Goal: Complete application form: Complete application form

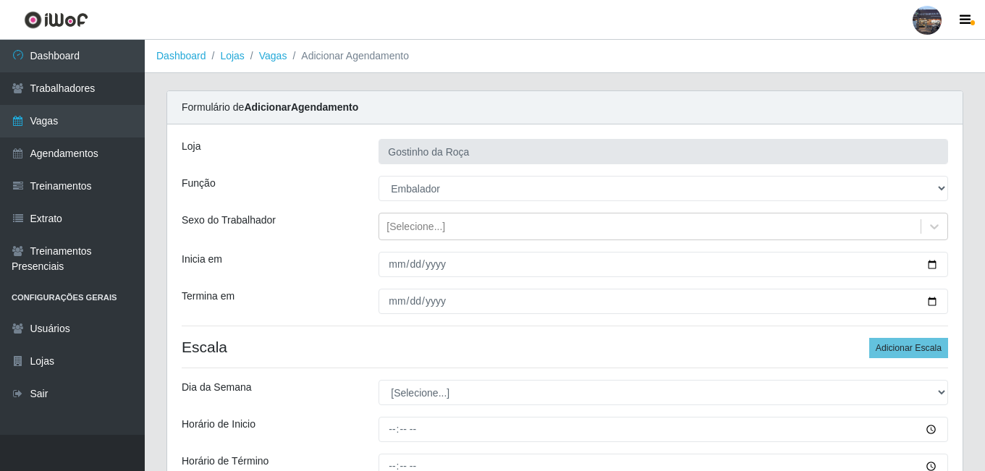
select select "1"
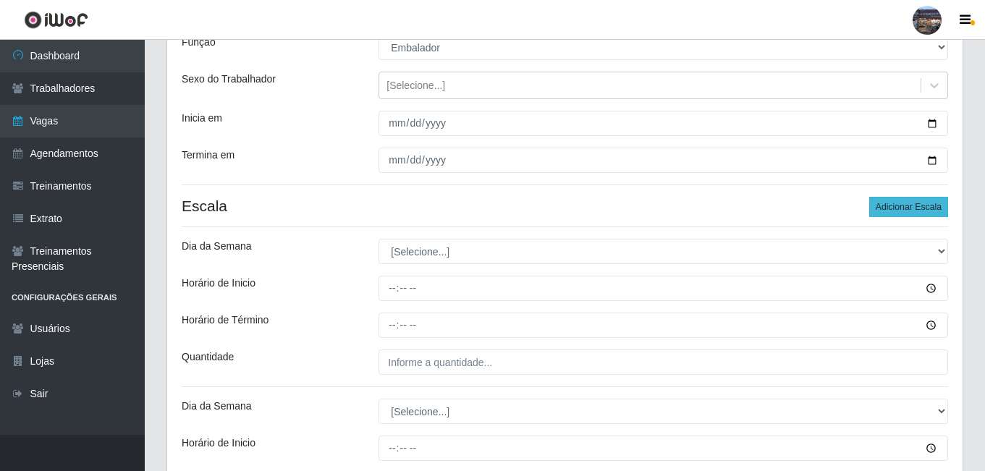
click at [890, 216] on button "Adicionar Escala" at bounding box center [908, 207] width 79 height 20
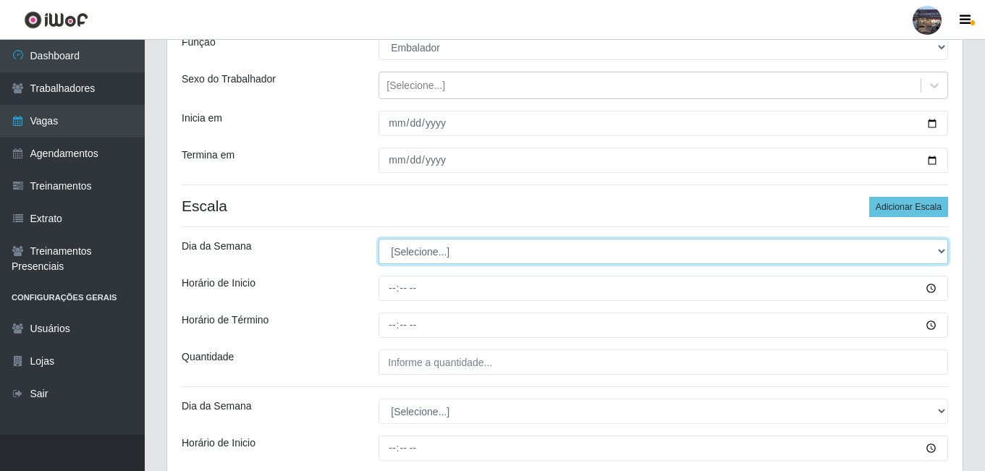
click at [927, 250] on select "[Selecione...] Segunda Terça Quarta Quinta Sexta Sábado Domingo" at bounding box center [664, 251] width 570 height 25
select select "2"
click at [379, 239] on select "[Selecione...] Segunda Terça Quarta Quinta Sexta Sábado Domingo" at bounding box center [664, 251] width 570 height 25
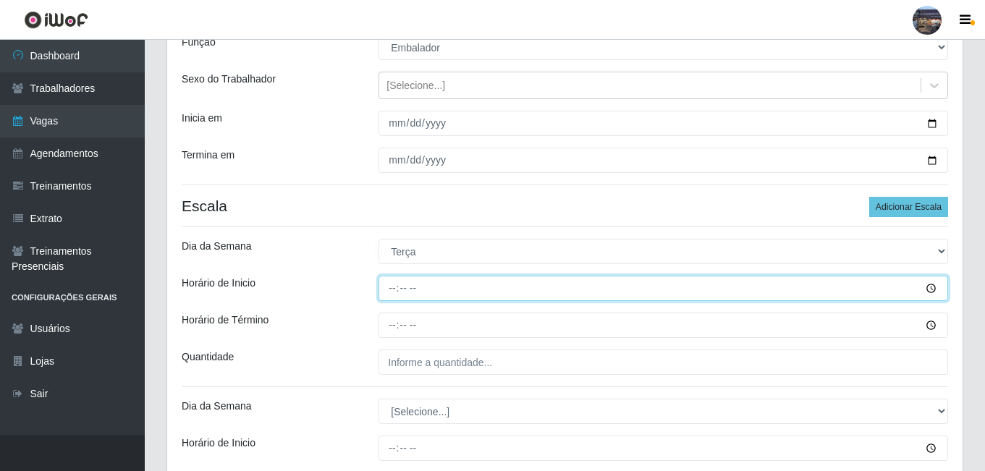
click at [394, 287] on input "Horário de Inicio" at bounding box center [664, 288] width 570 height 25
type input "14:00"
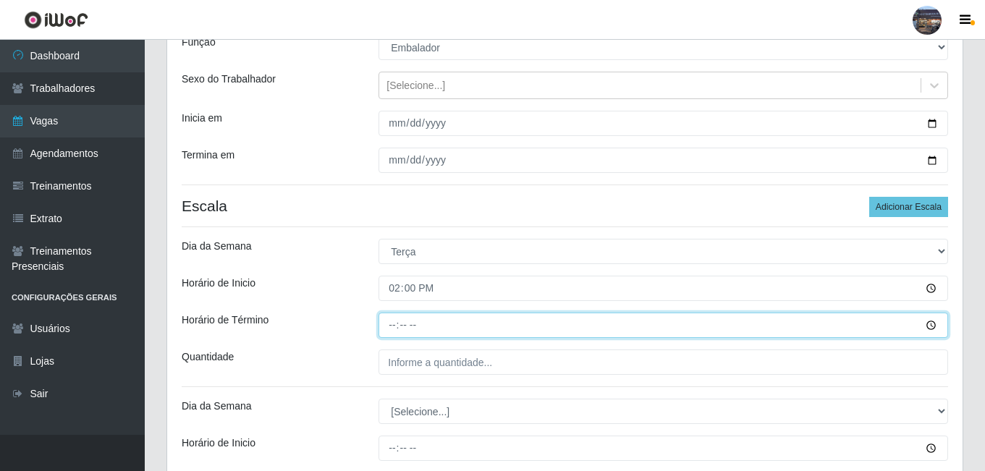
click at [392, 321] on input "Horário de Término" at bounding box center [664, 325] width 570 height 25
type input "20:00"
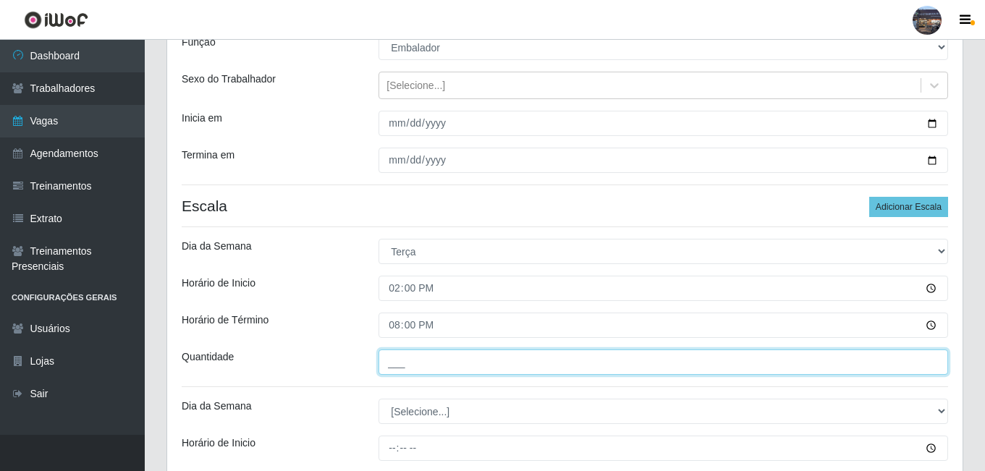
click at [402, 360] on input "___" at bounding box center [664, 362] width 570 height 25
type input "1__"
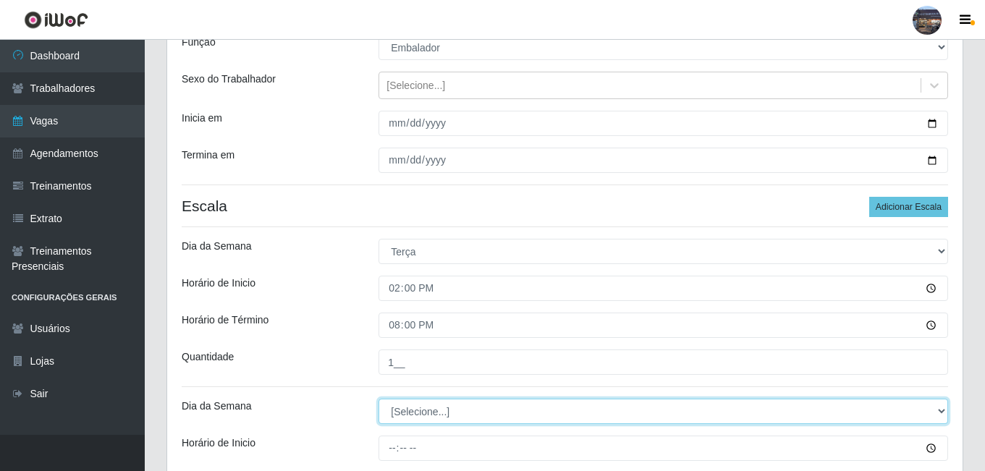
click at [456, 420] on select "[Selecione...] Segunda Terça Quarta Quinta Sexta Sábado Domingo" at bounding box center [664, 411] width 570 height 25
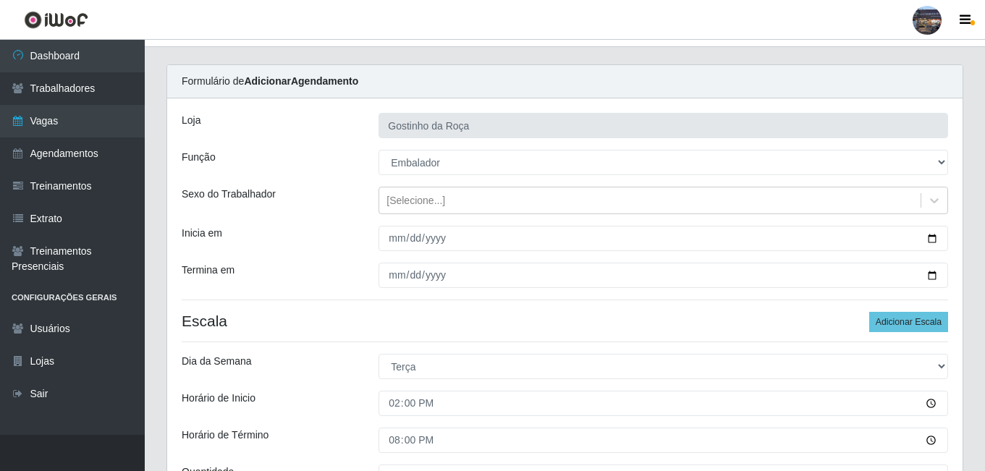
scroll to position [0, 0]
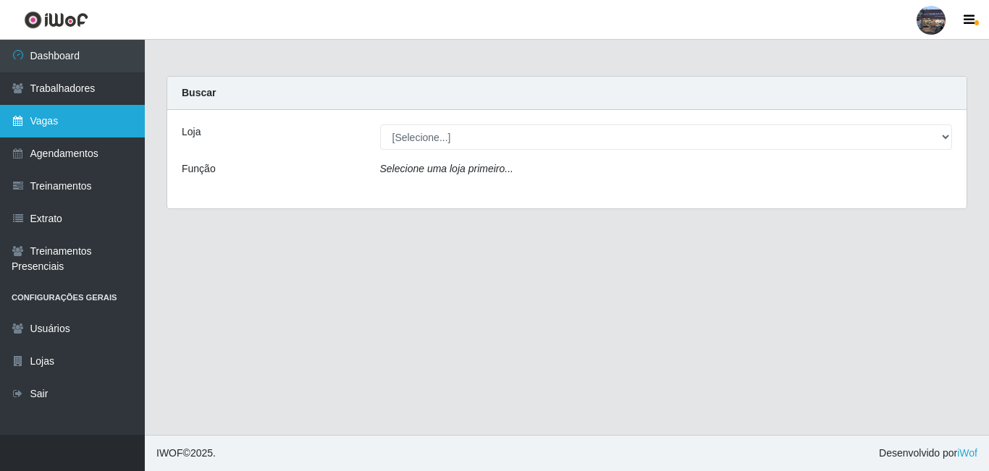
click at [88, 130] on link "Vagas" at bounding box center [72, 121] width 145 height 33
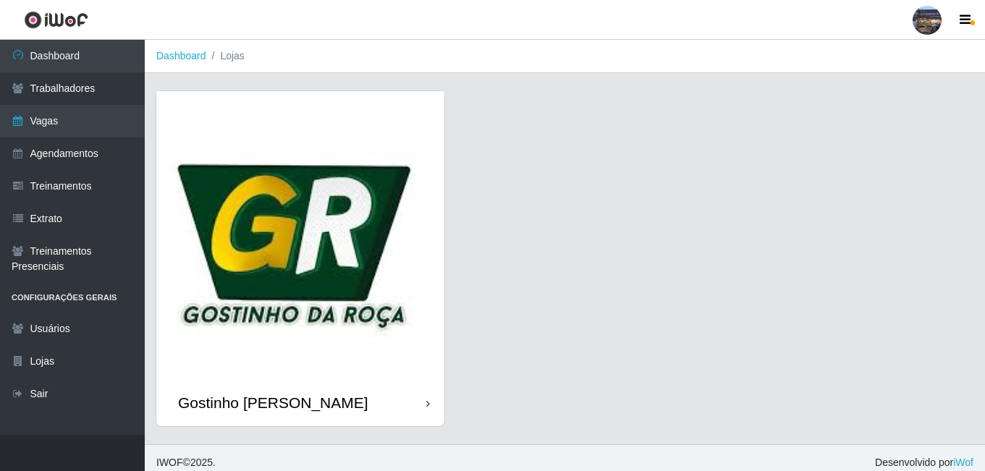
click at [315, 241] on img at bounding box center [300, 235] width 288 height 288
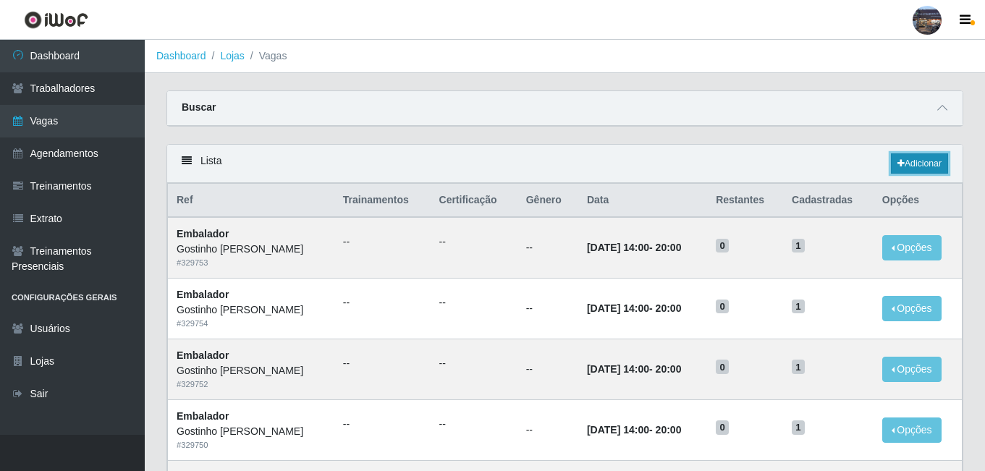
click at [894, 166] on link "Adicionar" at bounding box center [919, 163] width 57 height 20
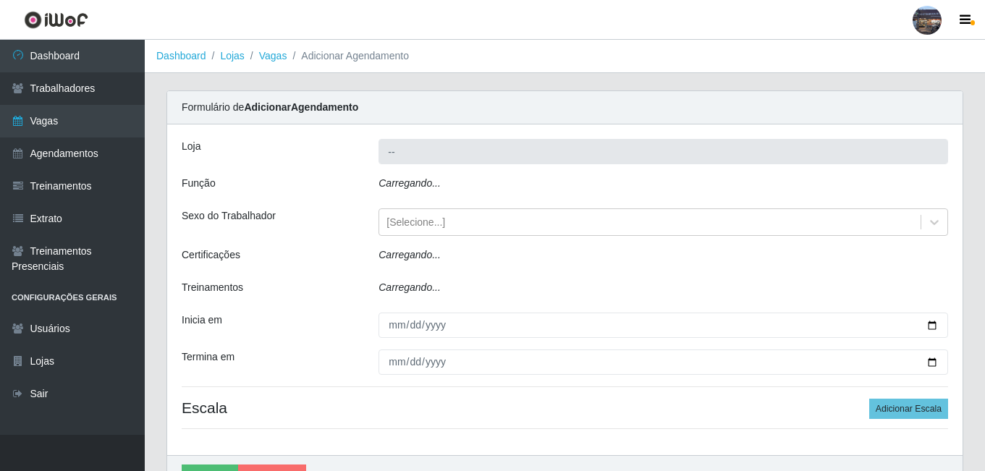
type input "Gostinho da Roça"
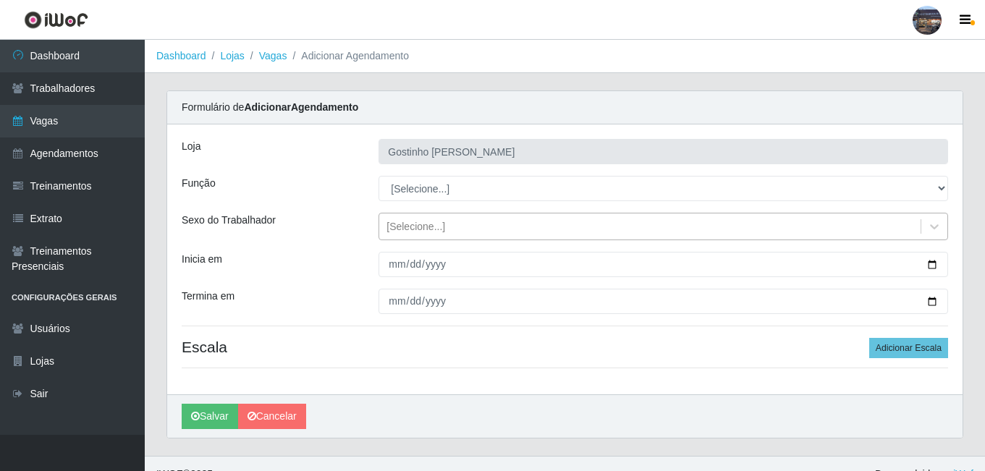
click at [458, 231] on div "[Selecione...]" at bounding box center [649, 227] width 541 height 24
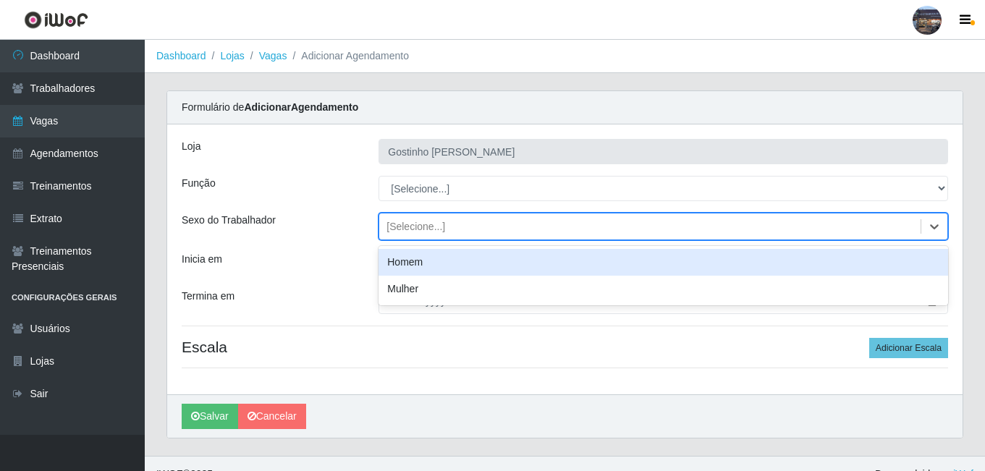
click at [441, 225] on div "[Selecione...]" at bounding box center [416, 226] width 59 height 15
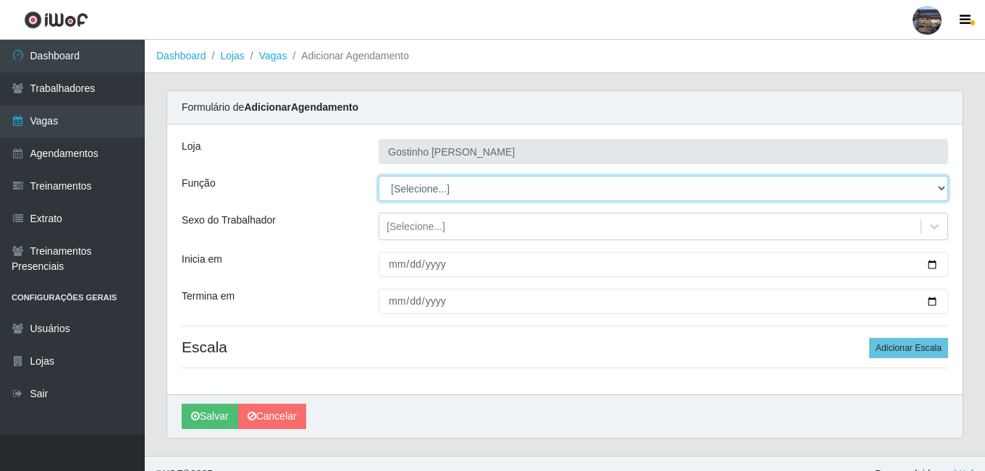
click at [439, 198] on select "[Selecione...] ASG ASG + ASG ++ Embalador Embalador + Embalador ++ Operador de …" at bounding box center [664, 188] width 570 height 25
select select "1"
click at [379, 176] on select "[Selecione...] ASG ASG + ASG ++ Embalador Embalador + Embalador ++ Operador de …" at bounding box center [664, 188] width 570 height 25
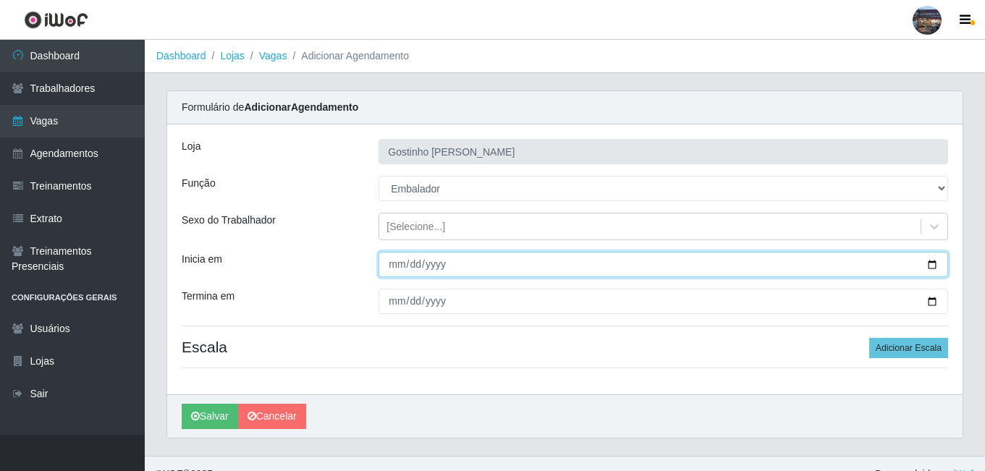
drag, startPoint x: 408, startPoint y: 266, endPoint x: 479, endPoint y: 266, distance: 71.7
click at [408, 266] on input "Inicia em" at bounding box center [664, 264] width 570 height 25
click at [934, 268] on input "Inicia em" at bounding box center [664, 264] width 570 height 25
type input "[DATE]"
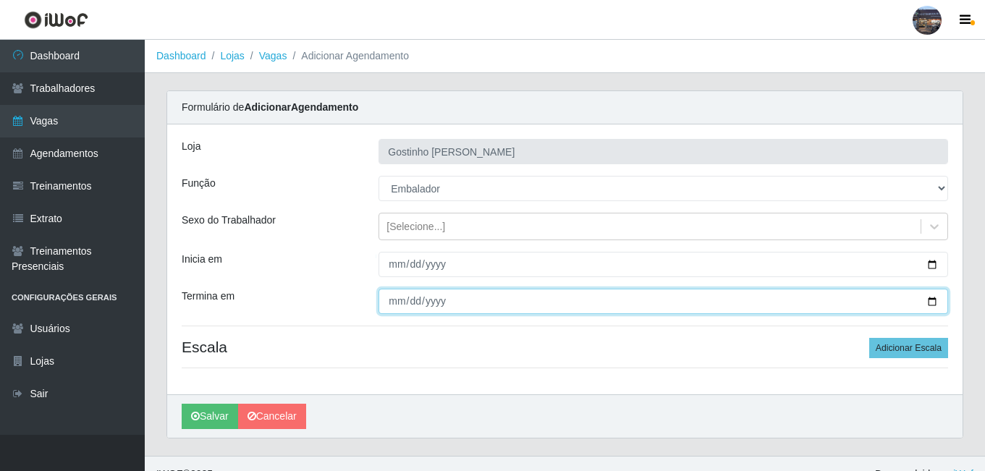
click at [932, 302] on input "Termina em" at bounding box center [664, 301] width 570 height 25
type input "[DATE]"
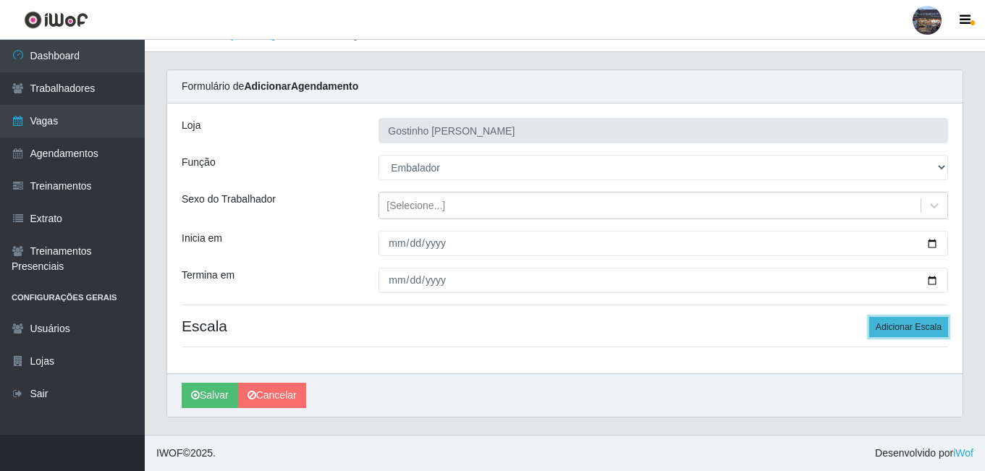
click at [880, 326] on button "Adicionar Escala" at bounding box center [908, 327] width 79 height 20
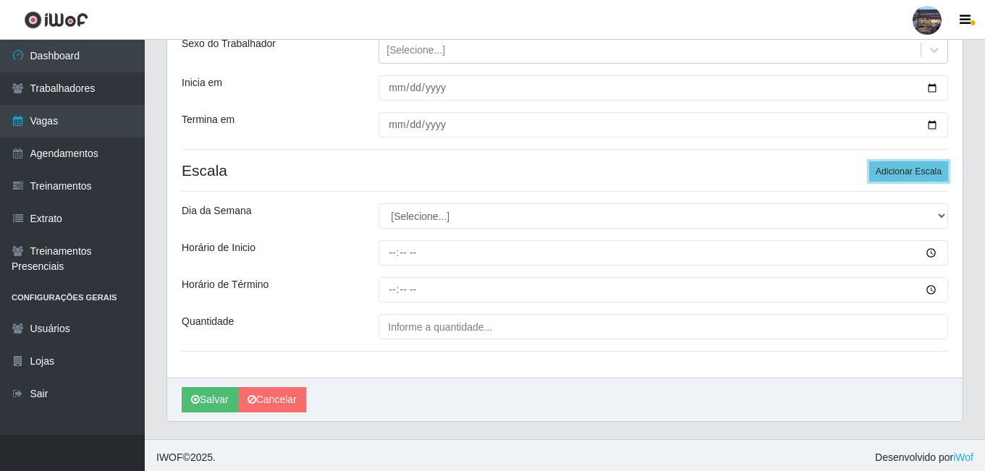
scroll to position [181, 0]
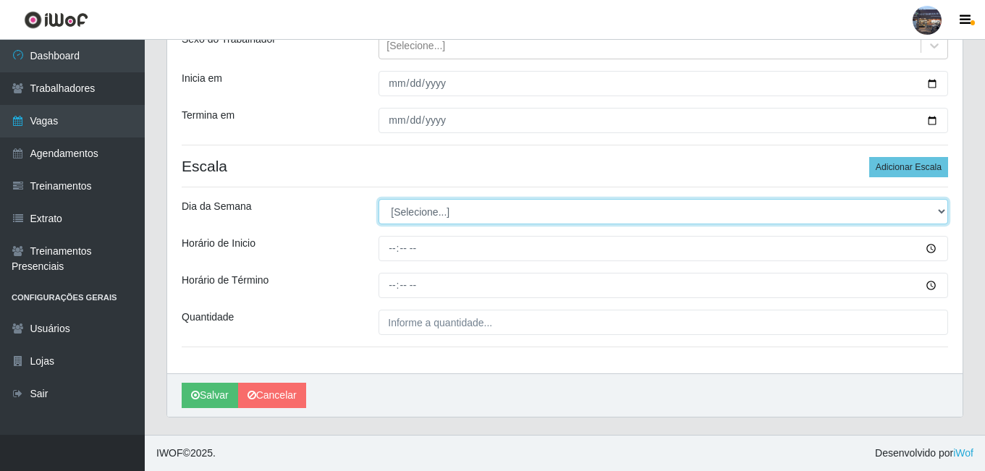
drag, startPoint x: 433, startPoint y: 206, endPoint x: 441, endPoint y: 208, distance: 8.3
click at [437, 206] on select "[Selecione...] Segunda Terça Quarta Quinta Sexta Sábado Domingo" at bounding box center [664, 211] width 570 height 25
select select "2"
click at [379, 199] on select "[Selecione...] Segunda Terça Quarta Quinta Sexta Sábado Domingo" at bounding box center [664, 211] width 570 height 25
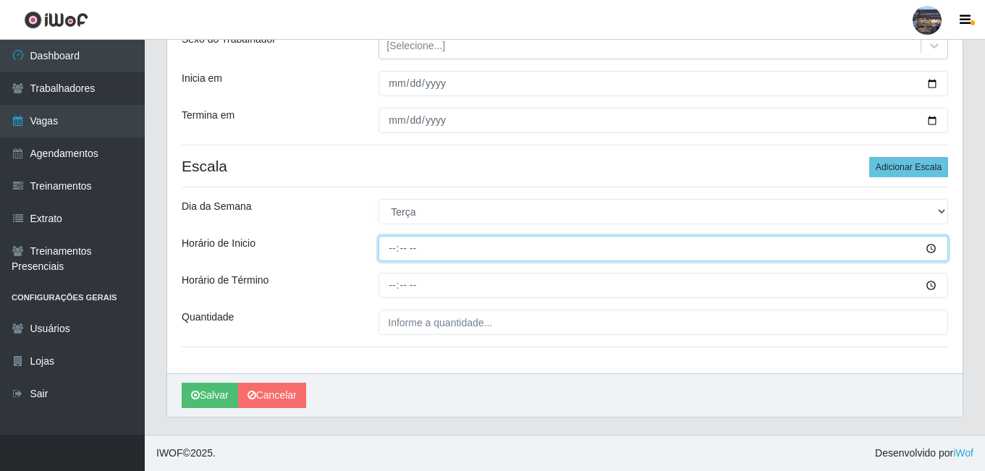
click at [394, 250] on input "Horário de Inicio" at bounding box center [664, 248] width 570 height 25
type input "14:00"
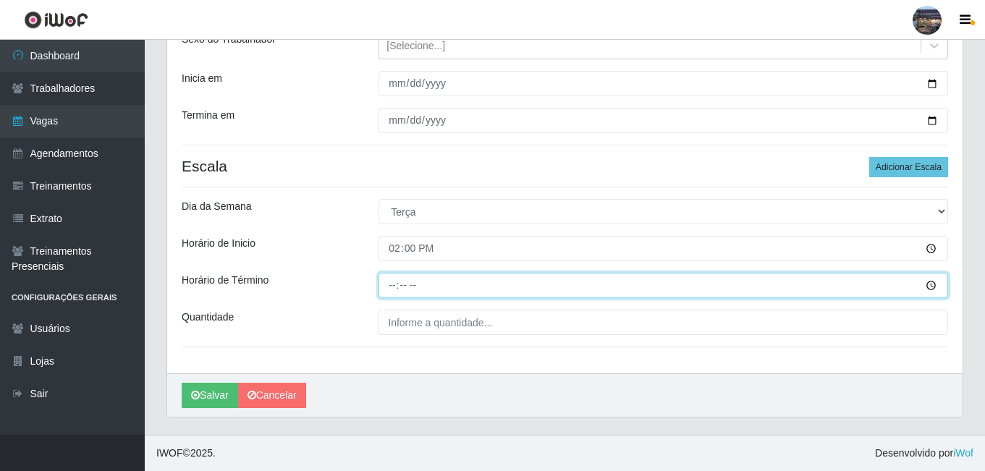
click at [388, 284] on input "Horário de Término" at bounding box center [664, 285] width 570 height 25
type input "20:00"
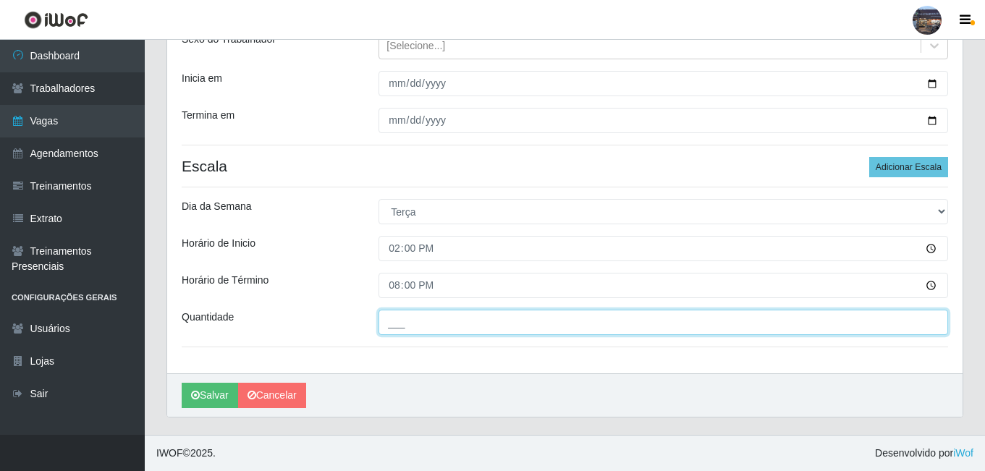
click at [423, 324] on input "___" at bounding box center [664, 322] width 570 height 25
type input "1__"
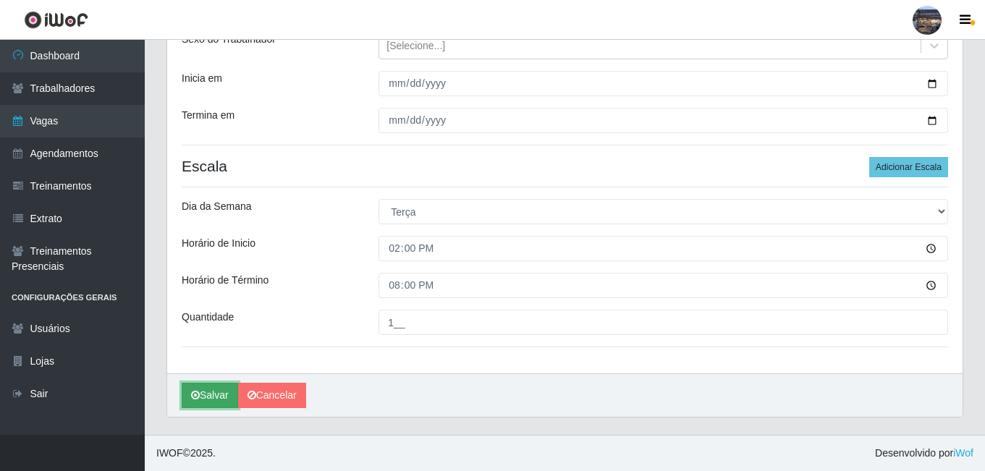
click at [198, 392] on icon "submit" at bounding box center [195, 395] width 9 height 10
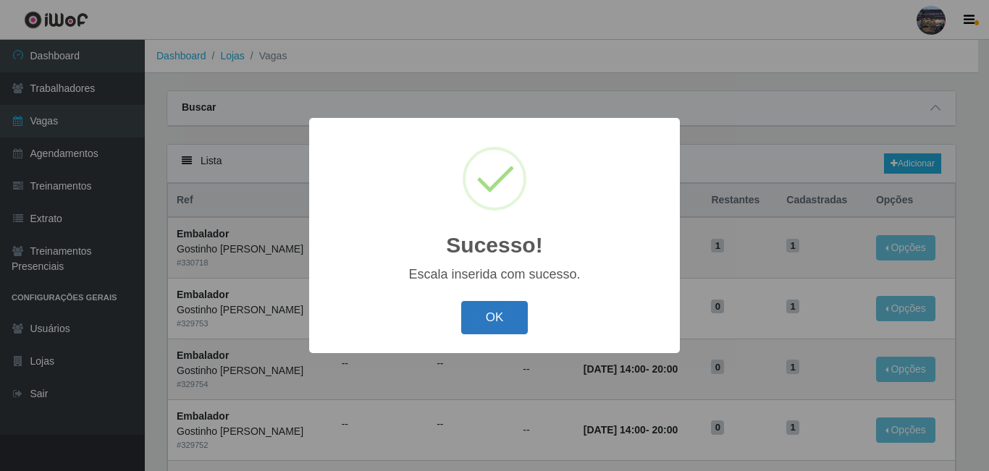
click at [515, 320] on button "OK" at bounding box center [494, 318] width 67 height 34
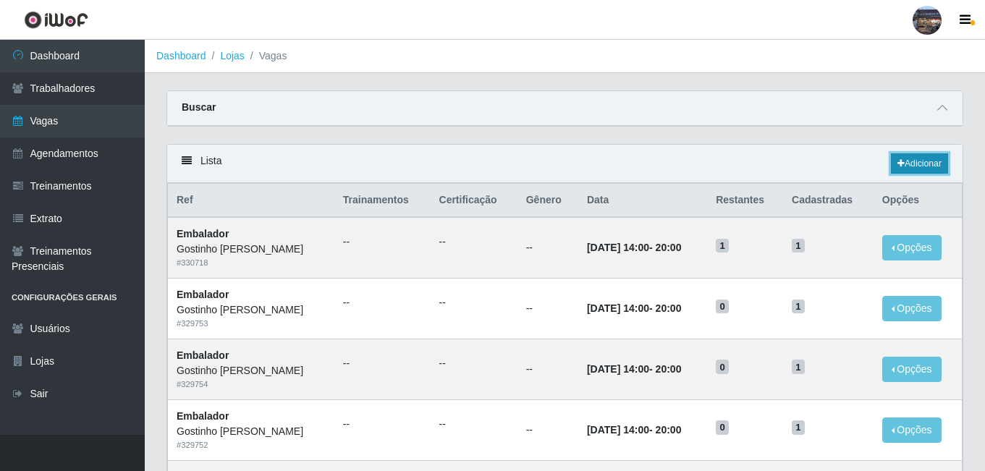
click at [913, 169] on link "Adicionar" at bounding box center [919, 163] width 57 height 20
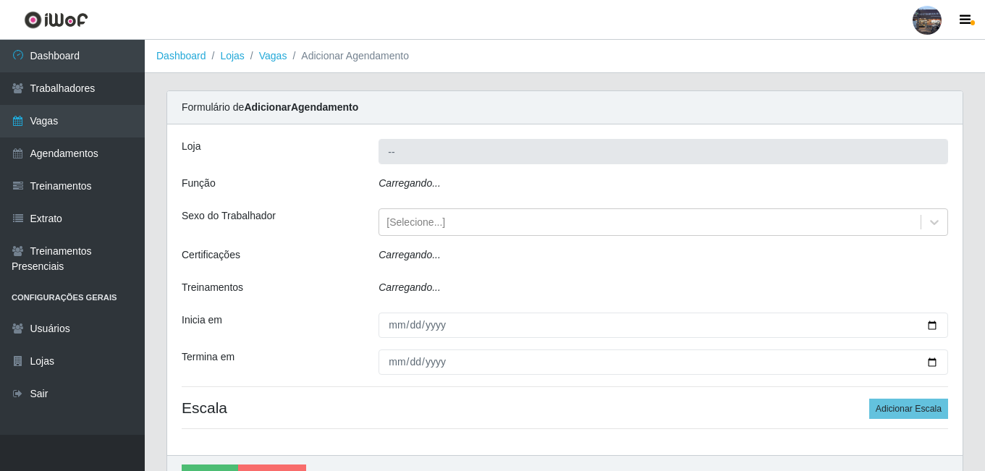
type input "Gostinho da Roça"
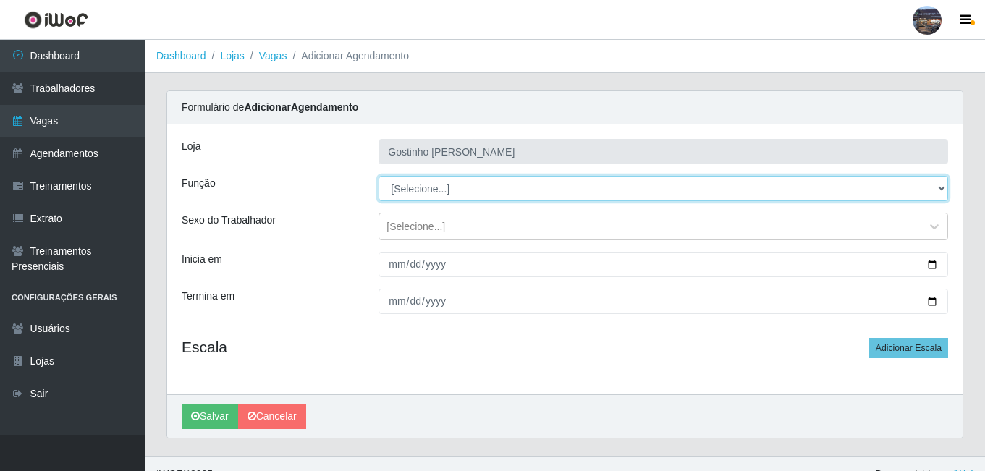
click at [510, 190] on select "[Selecione...] ASG ASG + ASG ++ Embalador Embalador + Embalador ++ Operador de …" at bounding box center [664, 188] width 570 height 25
select select "1"
click at [379, 176] on select "[Selecione...] ASG ASG + ASG ++ Embalador Embalador + Embalador ++ Operador de …" at bounding box center [664, 188] width 570 height 25
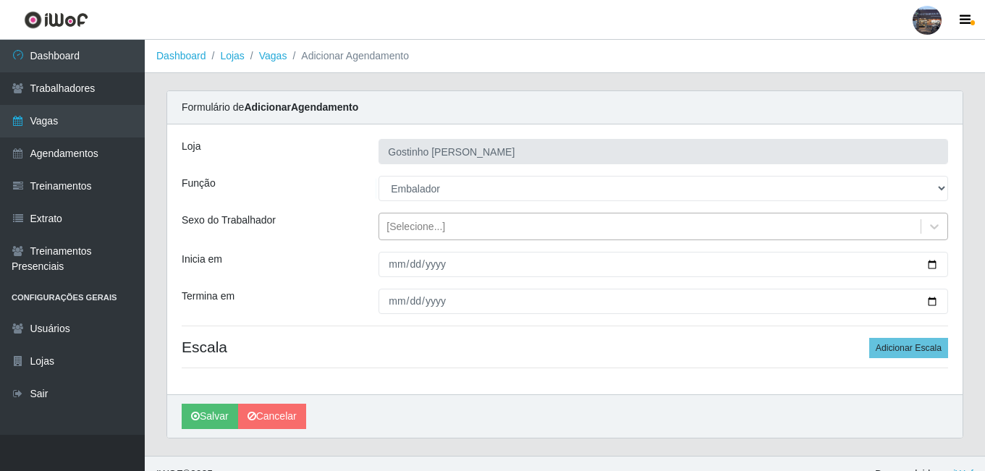
click at [476, 223] on div "[Selecione...]" at bounding box center [649, 227] width 541 height 24
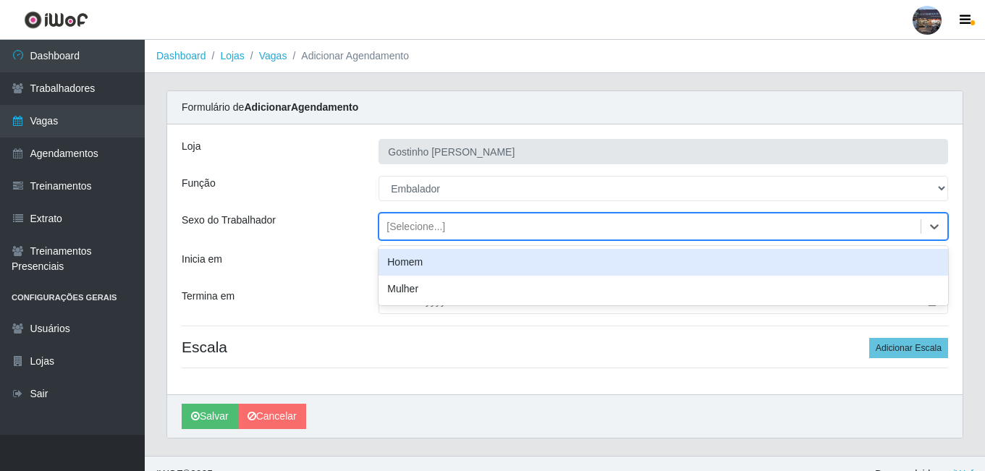
click at [474, 216] on div "[Selecione...]" at bounding box center [649, 227] width 541 height 24
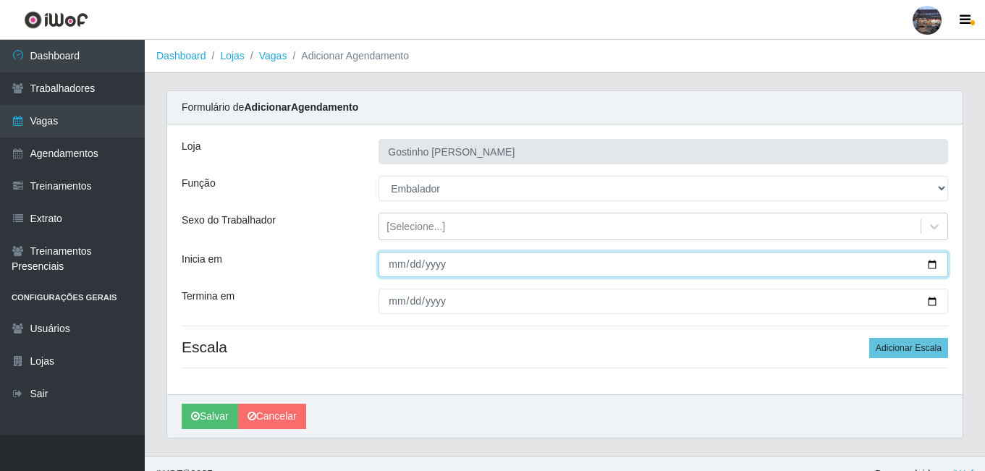
click at [488, 265] on input "Inicia em" at bounding box center [664, 264] width 570 height 25
click at [928, 266] on input "Inicia em" at bounding box center [664, 264] width 570 height 25
type input "2025-08-13"
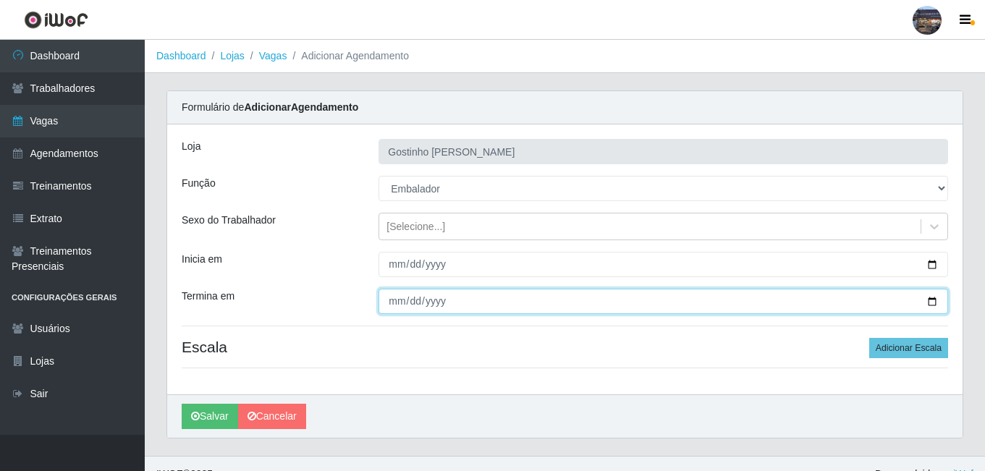
click at [926, 305] on input "Termina em" at bounding box center [664, 301] width 570 height 25
type input "2025-08-13"
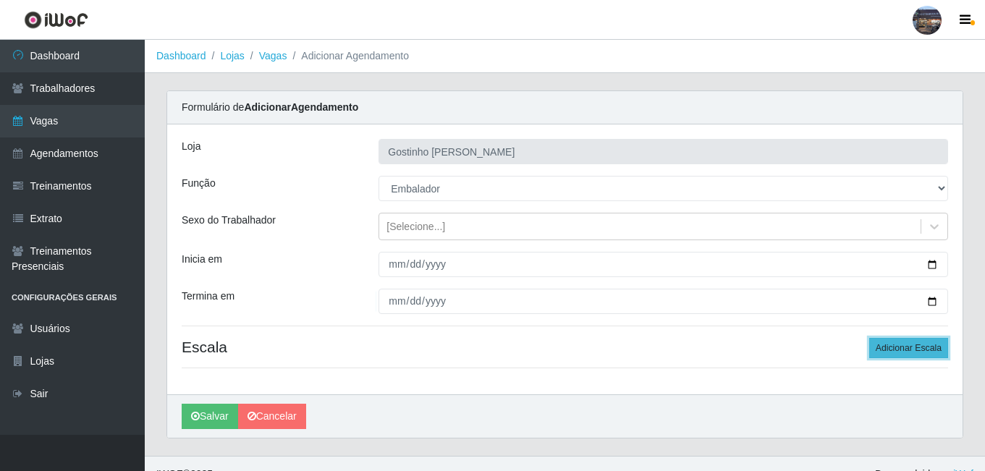
click at [934, 352] on button "Adicionar Escala" at bounding box center [908, 348] width 79 height 20
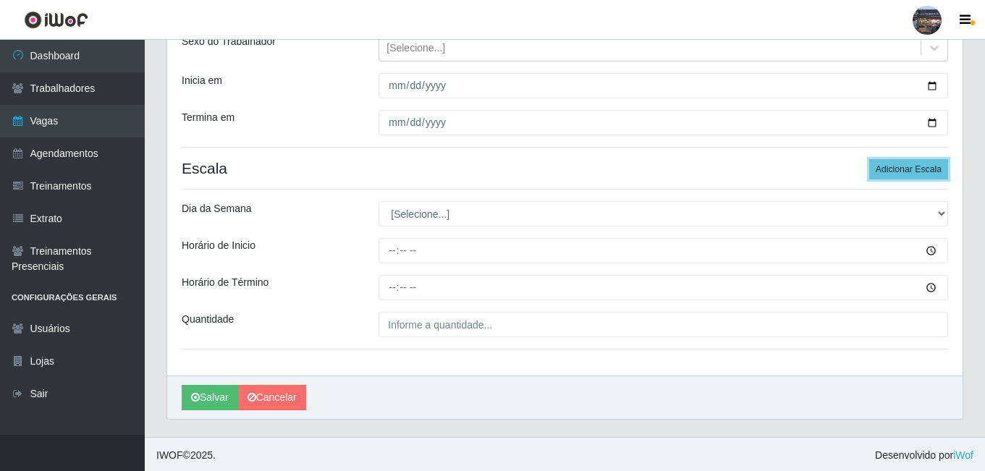
scroll to position [181, 0]
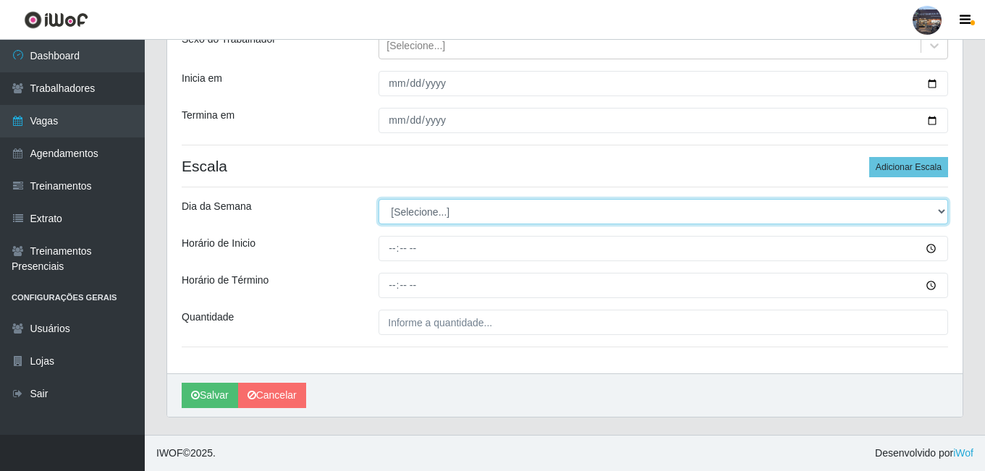
click at [418, 211] on select "[Selecione...] Segunda Terça Quarta Quinta Sexta Sábado Domingo" at bounding box center [664, 211] width 570 height 25
select select "3"
click at [379, 199] on select "[Selecione...] Segunda Terça Quarta Quinta Sexta Sábado Domingo" at bounding box center [664, 211] width 570 height 25
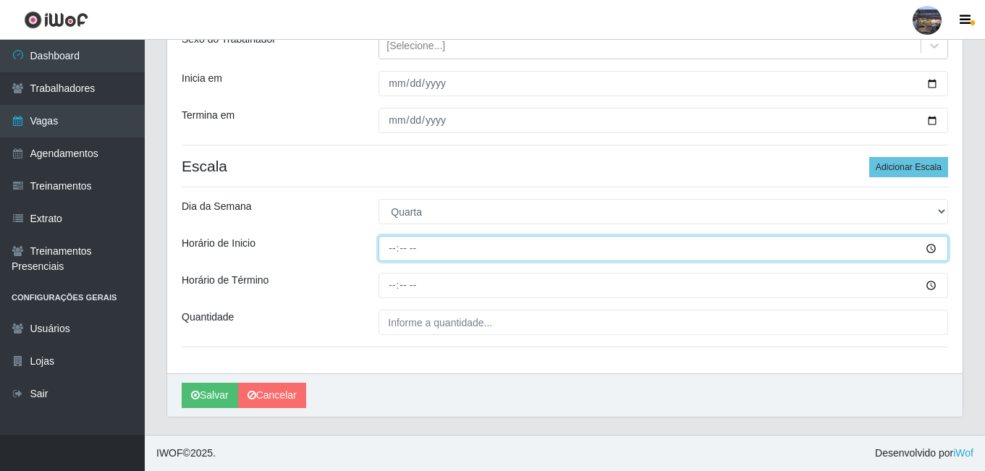
click at [394, 248] on input "Horário de Inicio" at bounding box center [664, 248] width 570 height 25
type input "07:00"
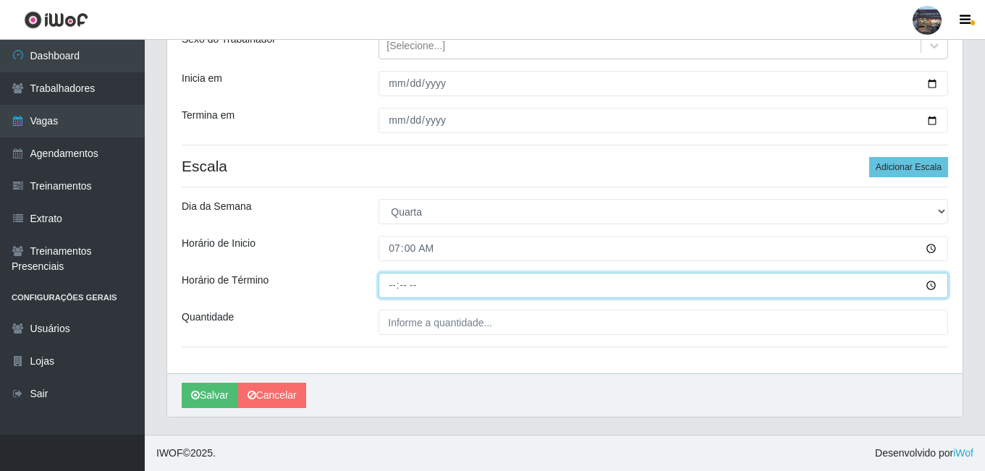
click at [394, 286] on input "Horário de Término" at bounding box center [664, 285] width 570 height 25
type input "13:00"
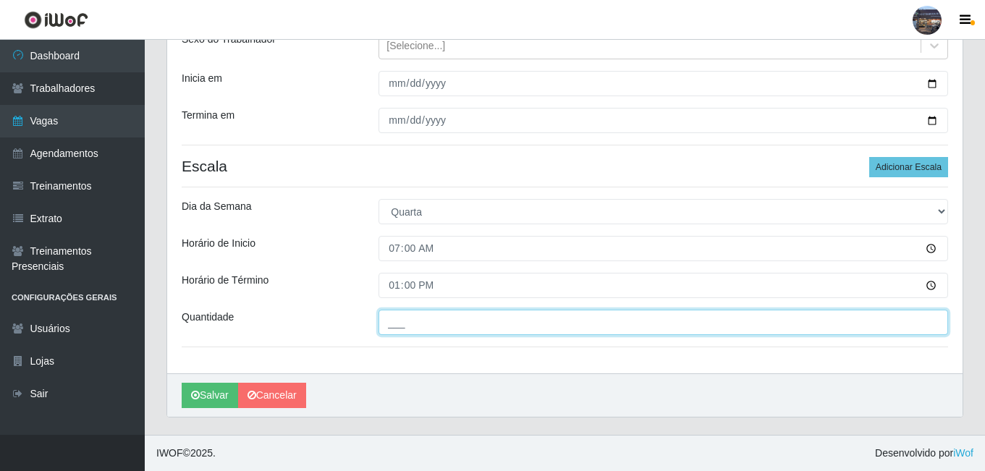
click at [421, 318] on input "___" at bounding box center [664, 322] width 570 height 25
type input "1__"
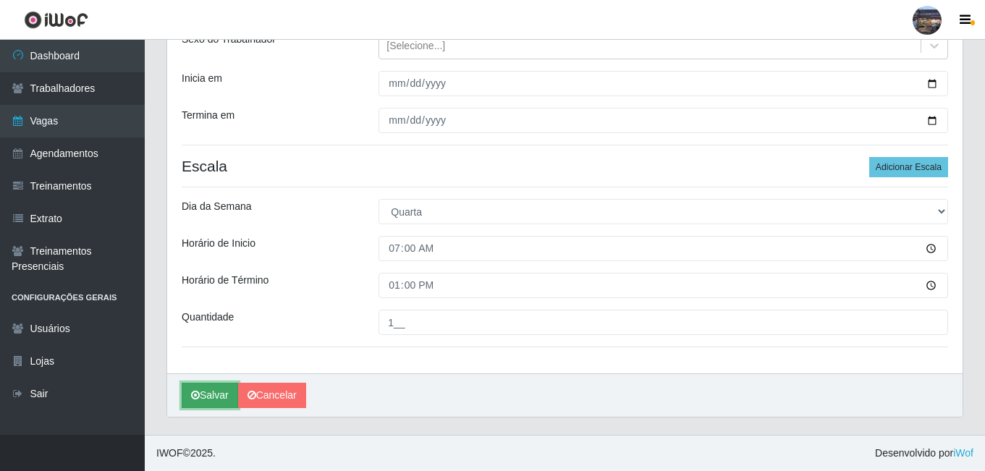
click at [216, 396] on button "Salvar" at bounding box center [210, 395] width 56 height 25
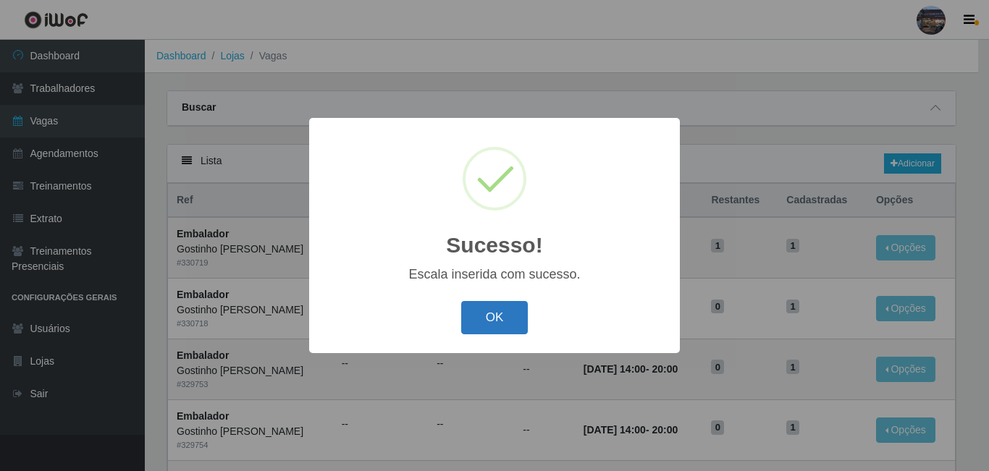
click at [520, 316] on button "OK" at bounding box center [494, 318] width 67 height 34
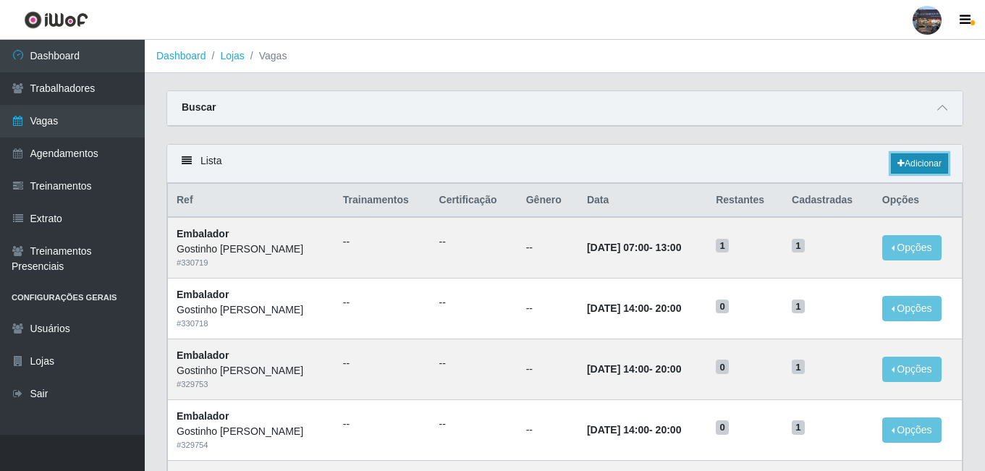
click at [899, 172] on link "Adicionar" at bounding box center [919, 163] width 57 height 20
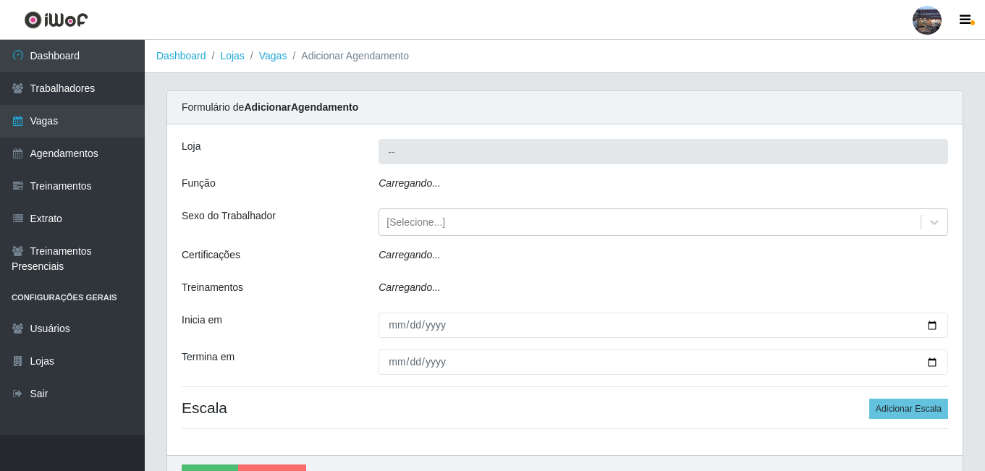
type input "Gostinho da Roça"
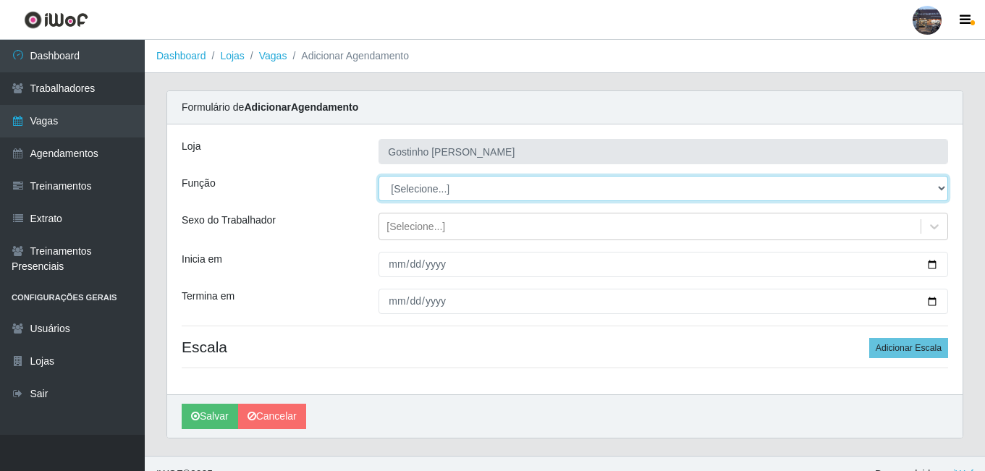
click at [436, 184] on select "[Selecione...] ASG ASG + ASG ++ Embalador Embalador + Embalador ++ Operador de …" at bounding box center [664, 188] width 570 height 25
select select "1"
click at [379, 176] on select "[Selecione...] ASG ASG + ASG ++ Embalador Embalador + Embalador ++ Operador de …" at bounding box center [664, 188] width 570 height 25
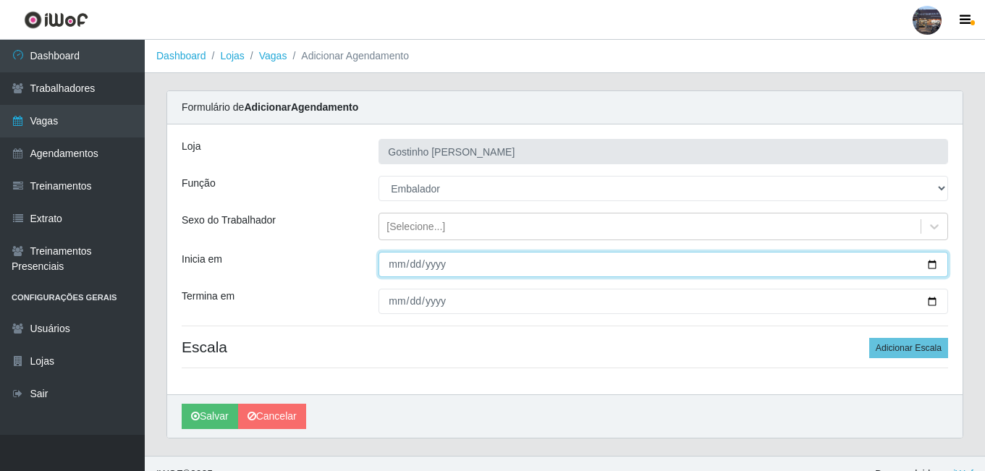
click at [940, 269] on input "Inicia em" at bounding box center [664, 264] width 570 height 25
click at [932, 265] on input "Inicia em" at bounding box center [664, 264] width 570 height 25
type input "2025-08-13"
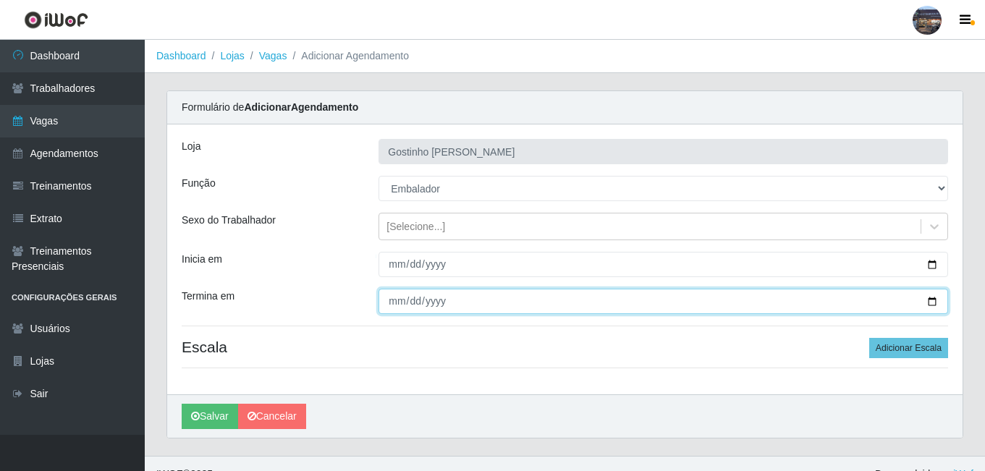
click at [933, 298] on input "Termina em" at bounding box center [664, 301] width 570 height 25
type input "2025-08-13"
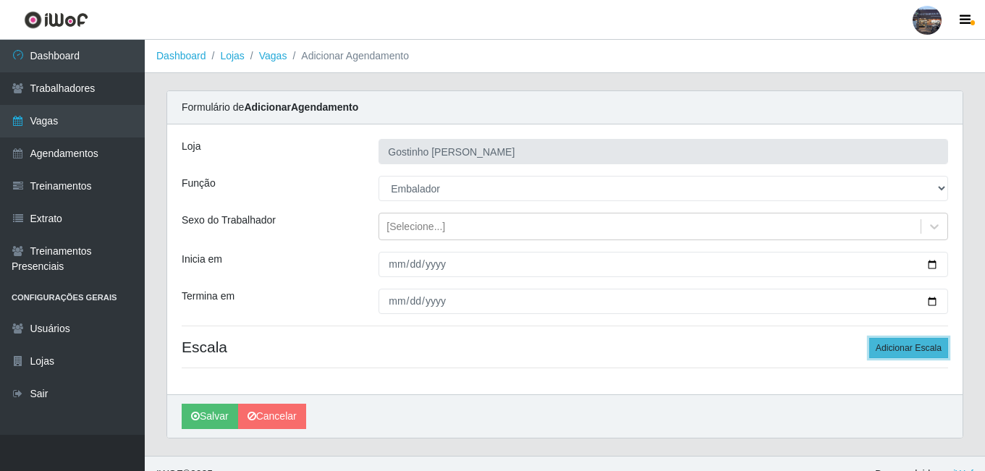
click at [888, 348] on button "Adicionar Escala" at bounding box center [908, 348] width 79 height 20
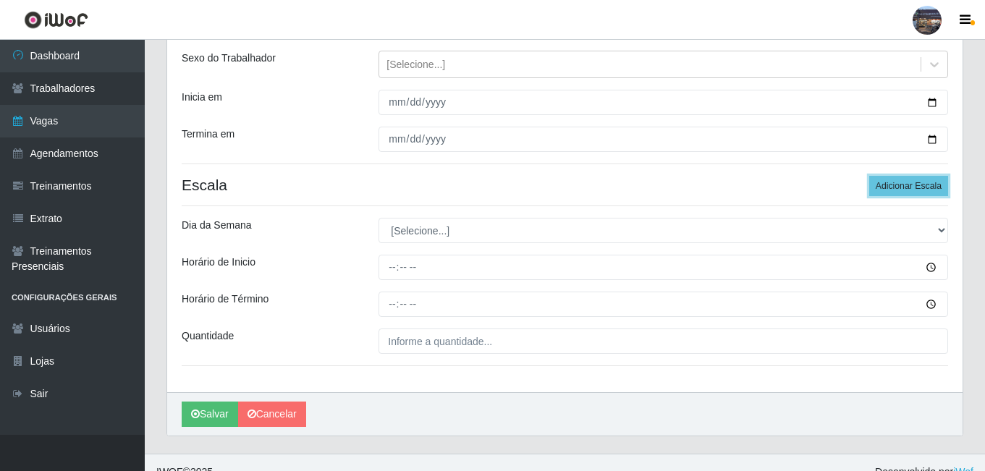
scroll to position [181, 0]
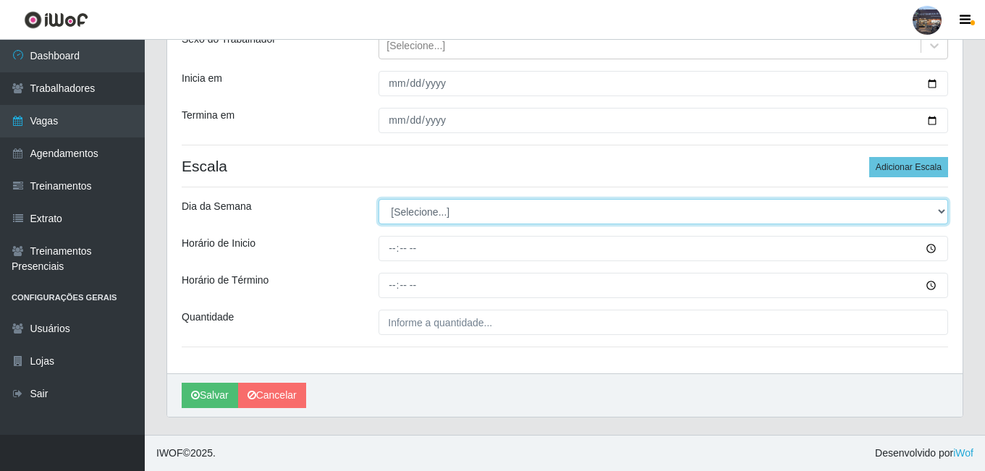
click at [460, 214] on select "[Selecione...] Segunda Terça Quarta Quinta Sexta Sábado Domingo" at bounding box center [664, 211] width 570 height 25
select select "3"
click at [379, 199] on select "[Selecione...] Segunda Terça Quarta Quinta Sexta Sábado Domingo" at bounding box center [664, 211] width 570 height 25
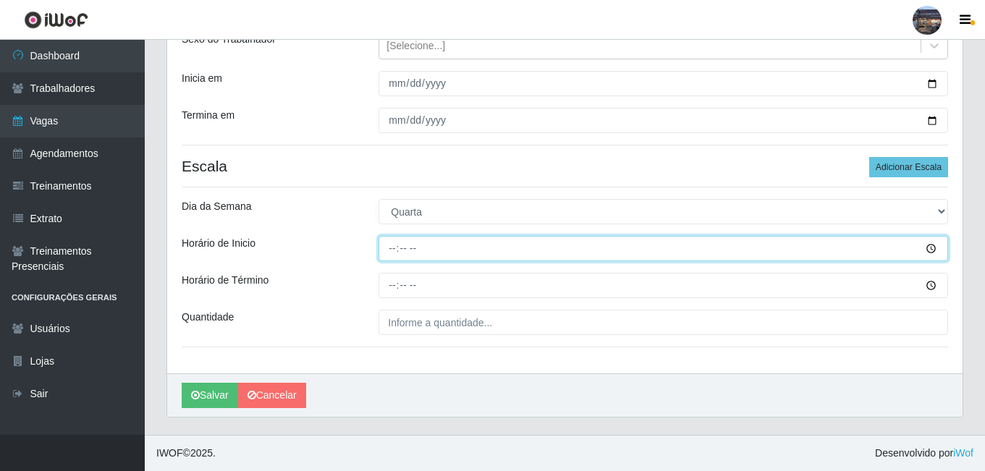
click at [394, 250] on input "Horário de Inicio" at bounding box center [664, 248] width 570 height 25
type input "14:00"
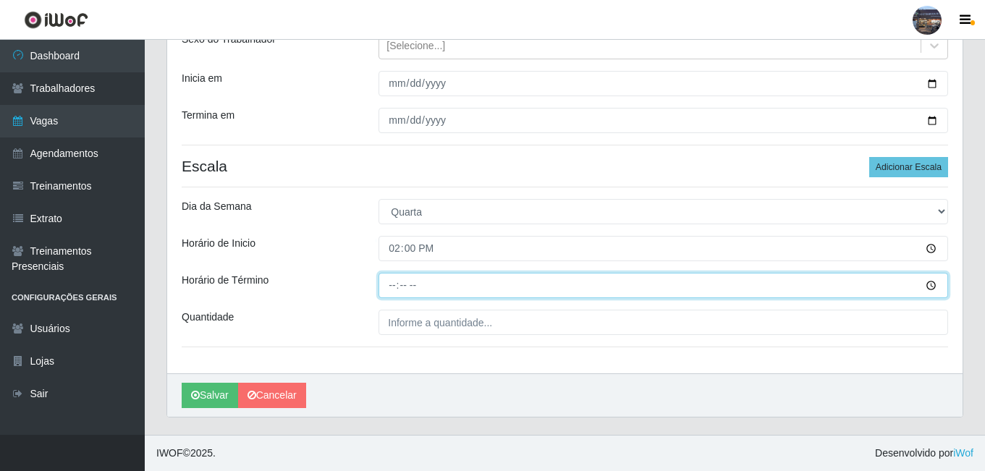
click at [387, 277] on input "Horário de Término" at bounding box center [664, 285] width 570 height 25
type input "20:00"
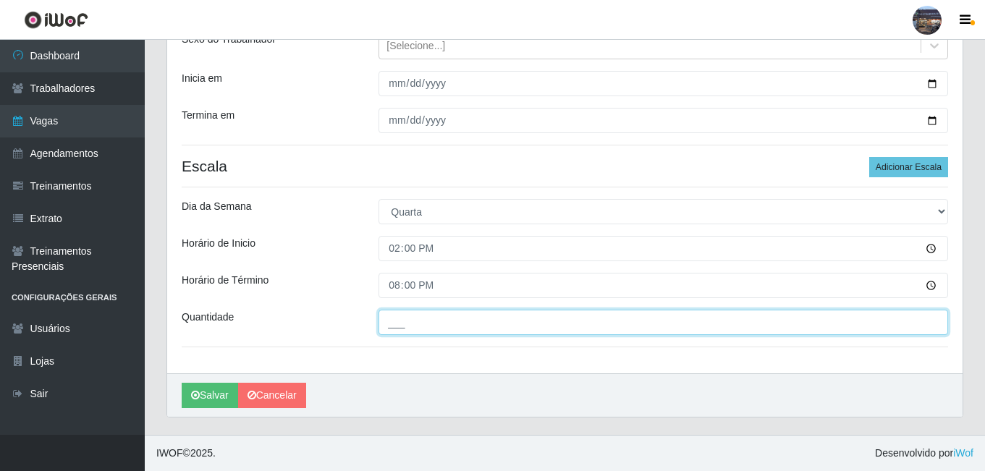
click at [466, 311] on input "___" at bounding box center [664, 322] width 570 height 25
type input "1__"
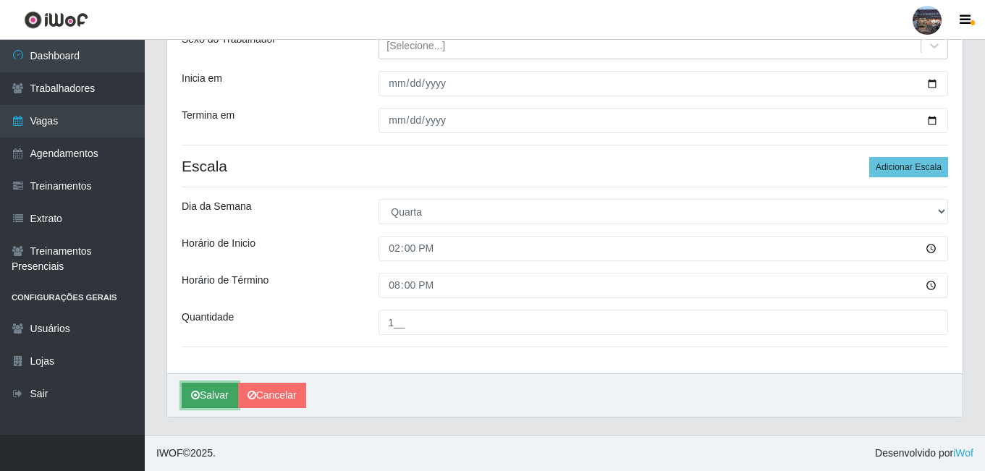
click at [211, 393] on button "Salvar" at bounding box center [210, 395] width 56 height 25
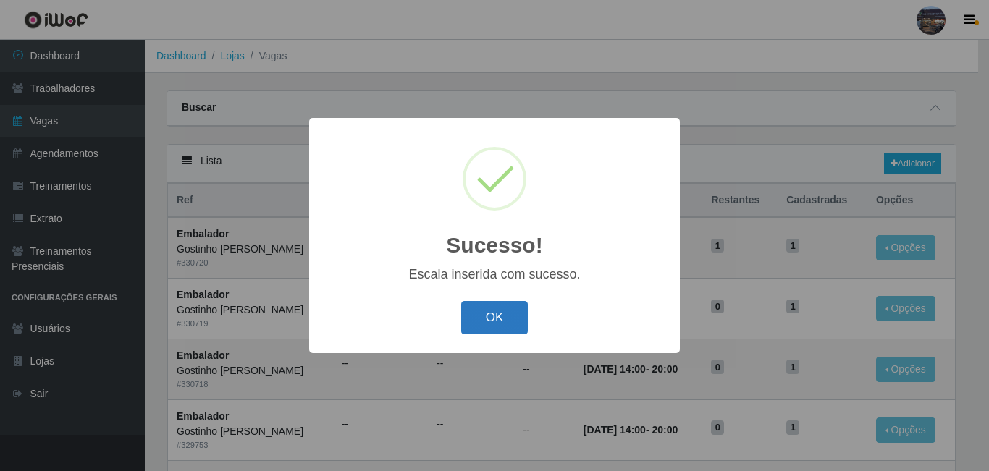
click at [470, 318] on button "OK" at bounding box center [494, 318] width 67 height 34
